Goal: Information Seeking & Learning: Learn about a topic

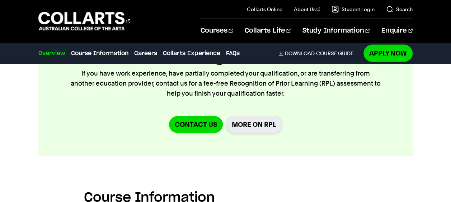
scroll to position [761, 0]
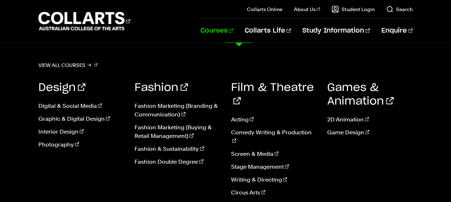
click at [233, 35] on link "Courses" at bounding box center [216, 31] width 33 height 24
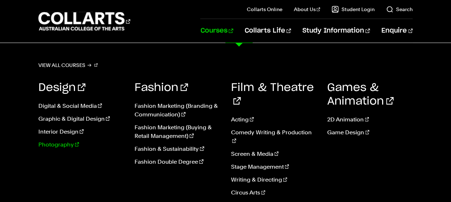
click at [62, 145] on link "Photography" at bounding box center [80, 145] width 85 height 9
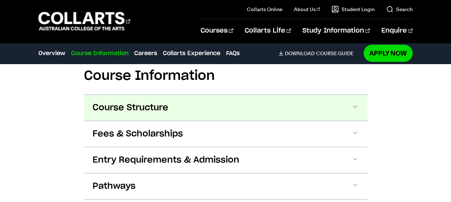
click at [275, 100] on button "Course Structure" at bounding box center [225, 108] width 283 height 26
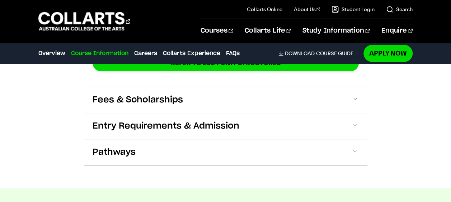
scroll to position [1476, 0]
